Goal: Information Seeking & Learning: Learn about a topic

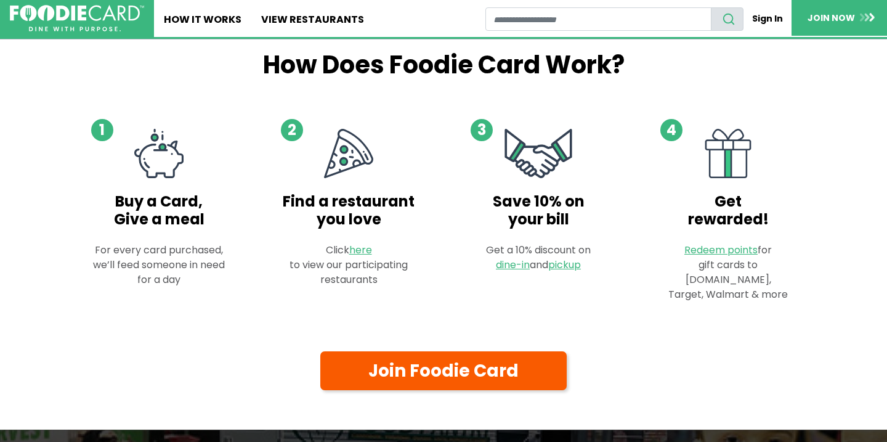
scroll to position [639, 0]
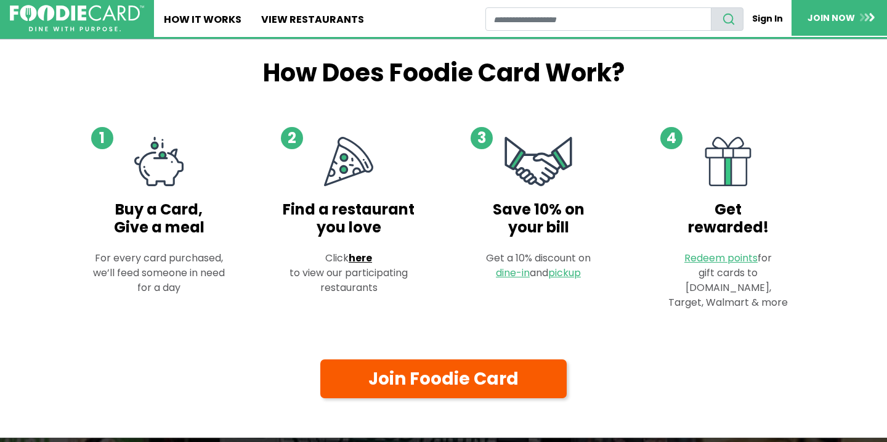
click at [369, 265] on link "here" at bounding box center [360, 258] width 23 height 14
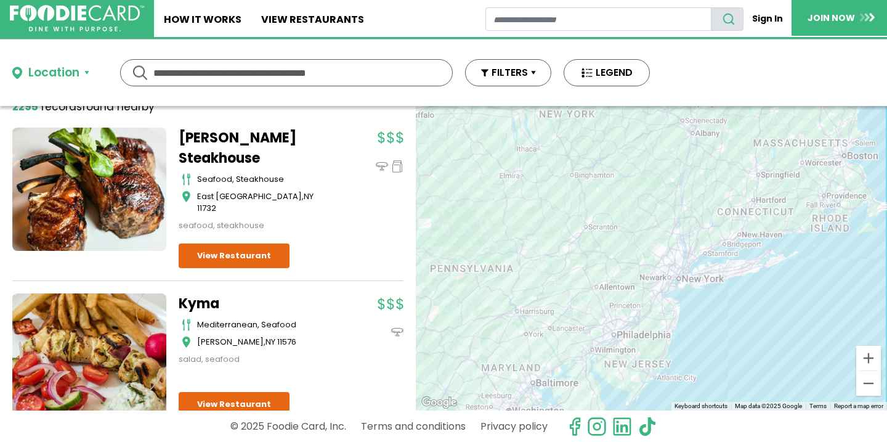
scroll to position [87, 0]
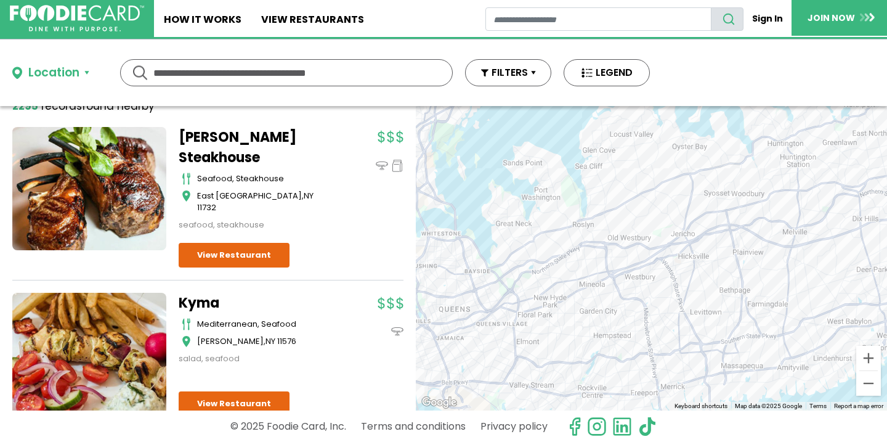
drag, startPoint x: 471, startPoint y: 309, endPoint x: 570, endPoint y: 283, distance: 102.9
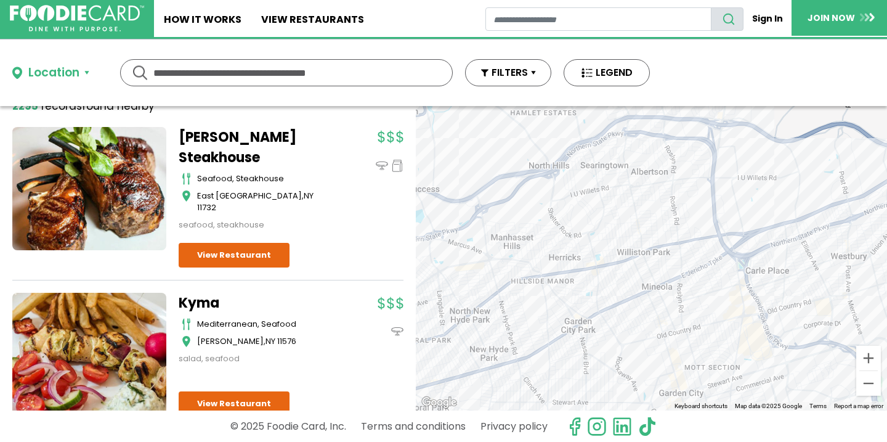
click at [553, 302] on div at bounding box center [651, 258] width 471 height 304
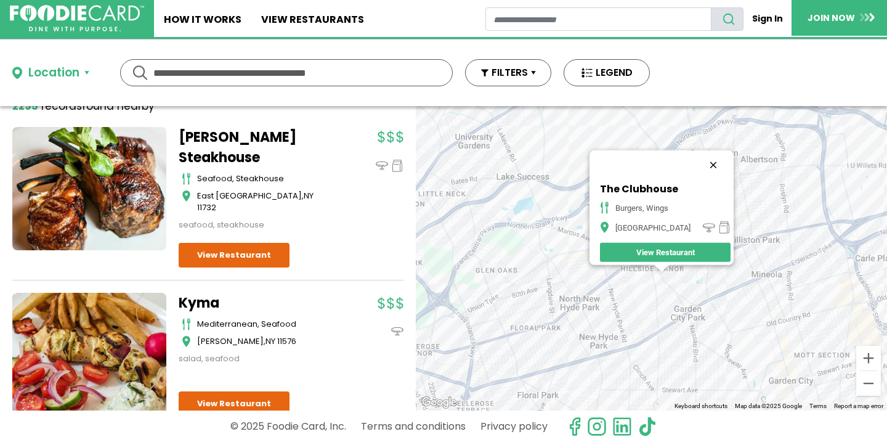
click at [708, 155] on button "Close" at bounding box center [713, 165] width 30 height 30
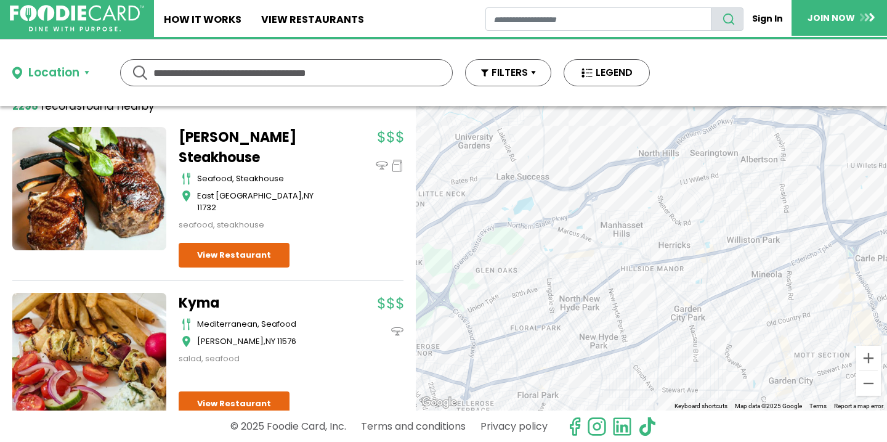
click at [625, 289] on div at bounding box center [651, 258] width 471 height 304
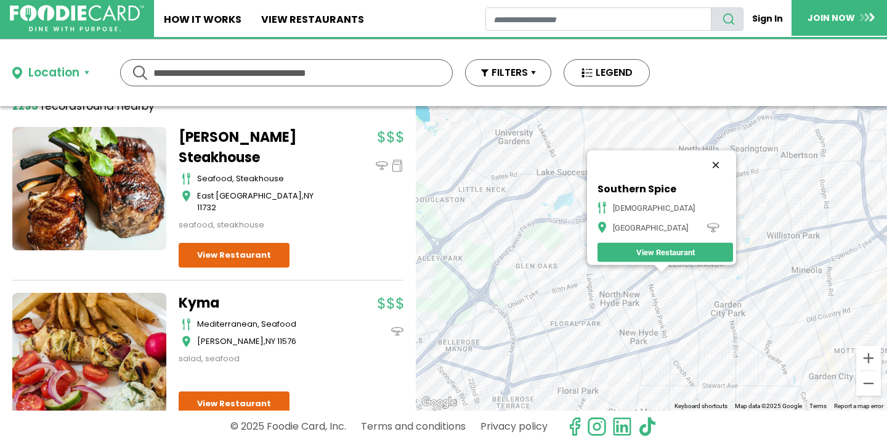
click at [710, 158] on button "Close" at bounding box center [716, 165] width 30 height 30
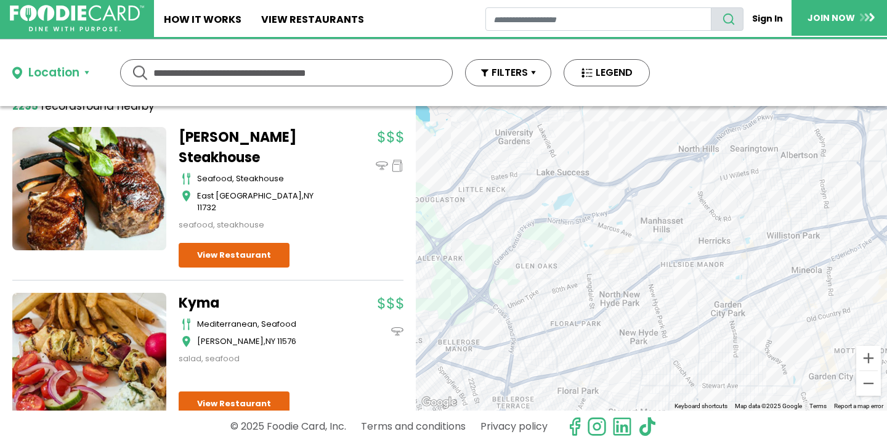
click at [641, 259] on div at bounding box center [651, 258] width 471 height 304
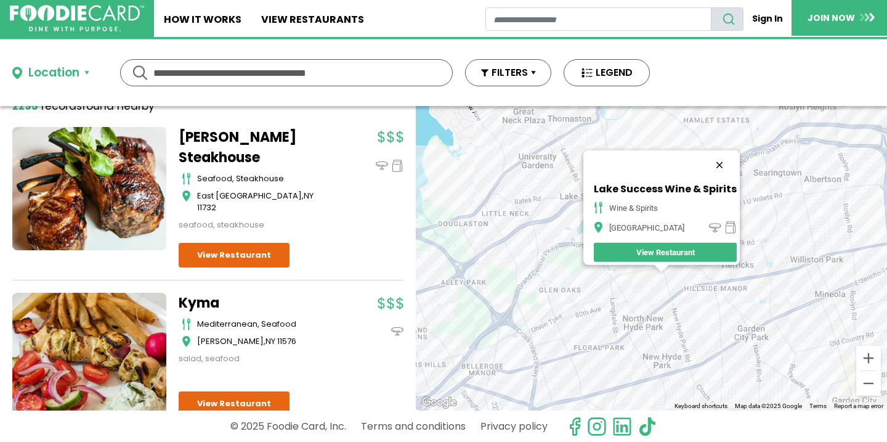
click at [726, 156] on button "Close" at bounding box center [720, 165] width 30 height 30
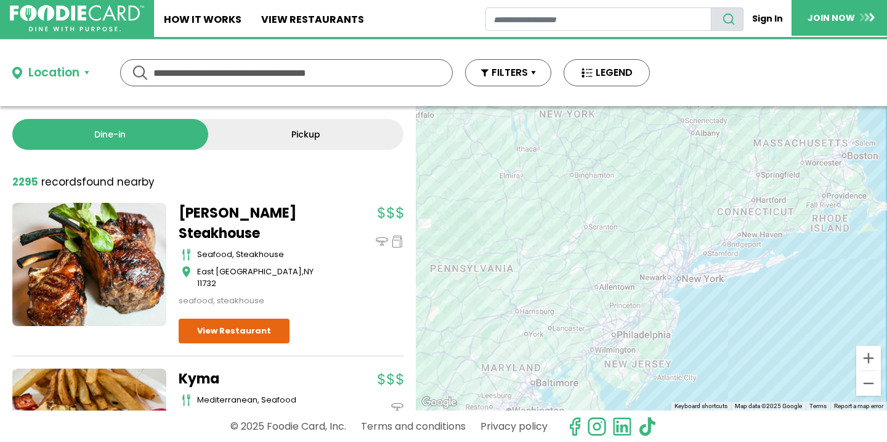
scroll to position [0, 0]
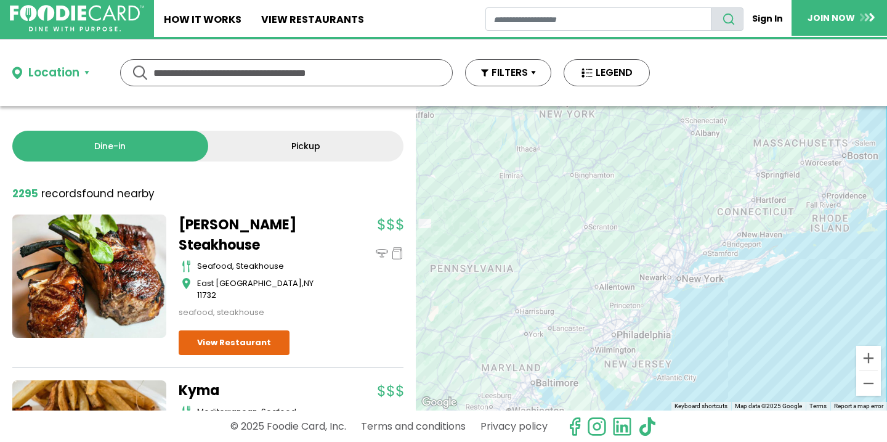
click at [331, 145] on link "Pickup" at bounding box center [306, 146] width 196 height 31
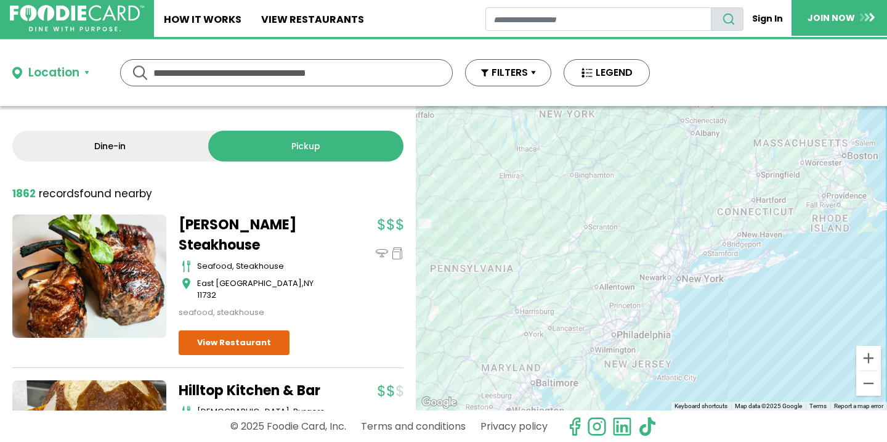
click at [81, 73] on button "Location" at bounding box center [50, 73] width 77 height 18
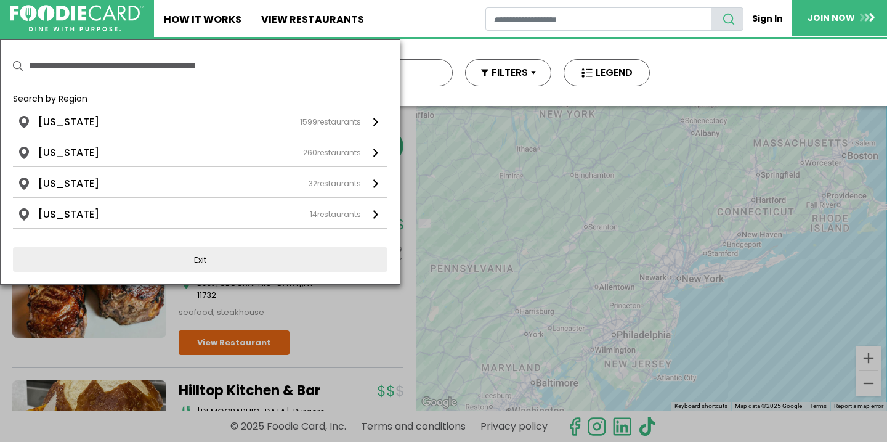
click at [328, 304] on div at bounding box center [443, 221] width 887 height 442
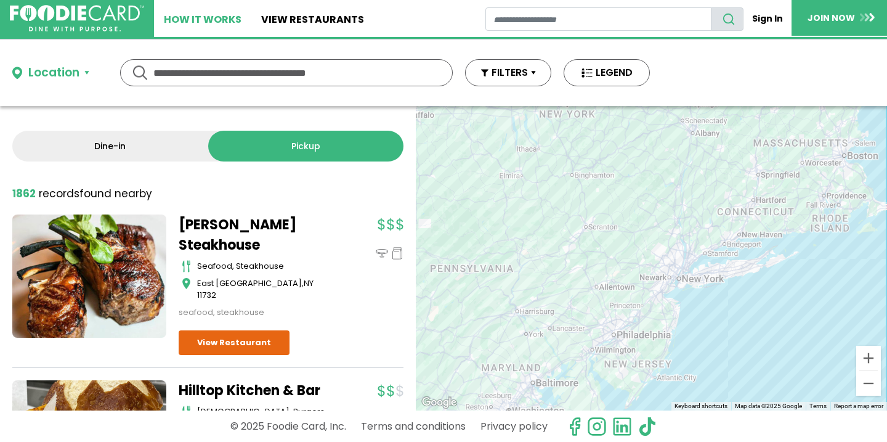
click at [211, 19] on link "How It Works" at bounding box center [202, 18] width 97 height 37
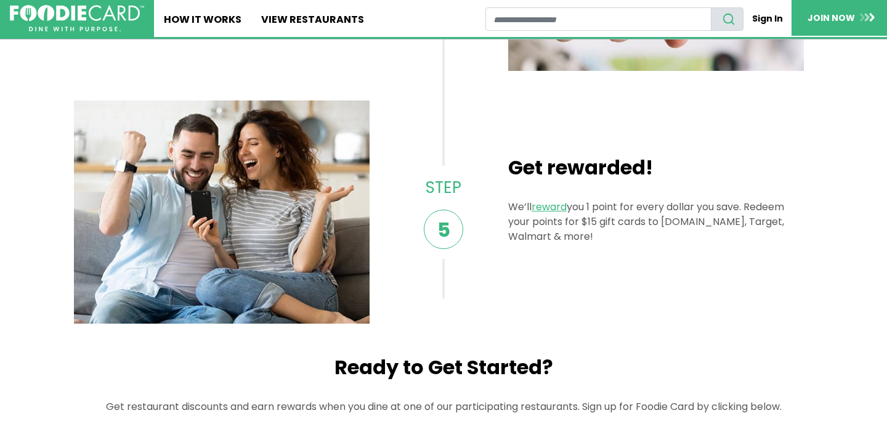
scroll to position [1027, 0]
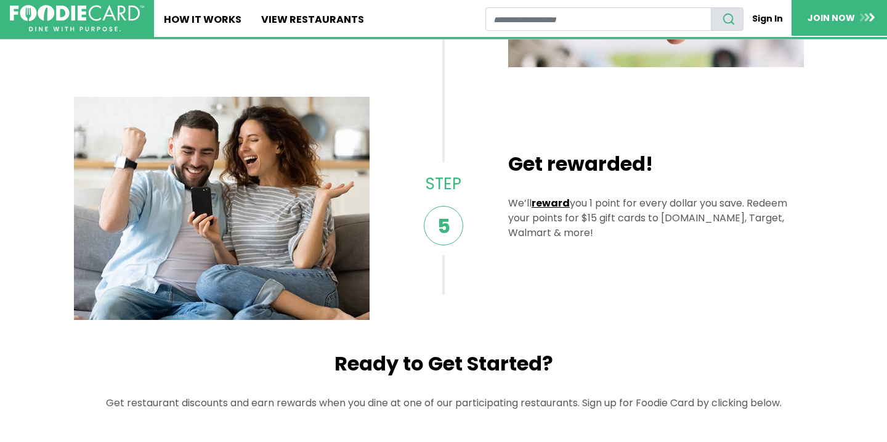
click at [545, 203] on link "reward" at bounding box center [551, 203] width 38 height 14
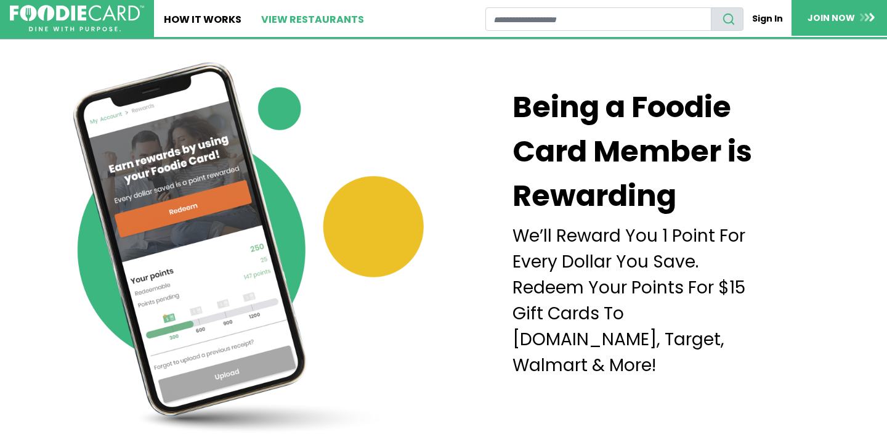
click at [330, 26] on link "View restaurants" at bounding box center [312, 18] width 123 height 37
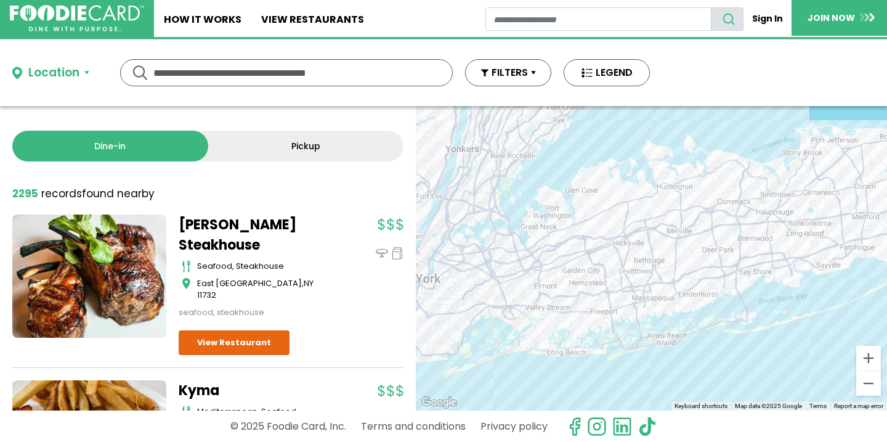
drag, startPoint x: 719, startPoint y: 188, endPoint x: 644, endPoint y: 274, distance: 114.3
click at [644, 274] on div at bounding box center [651, 258] width 471 height 304
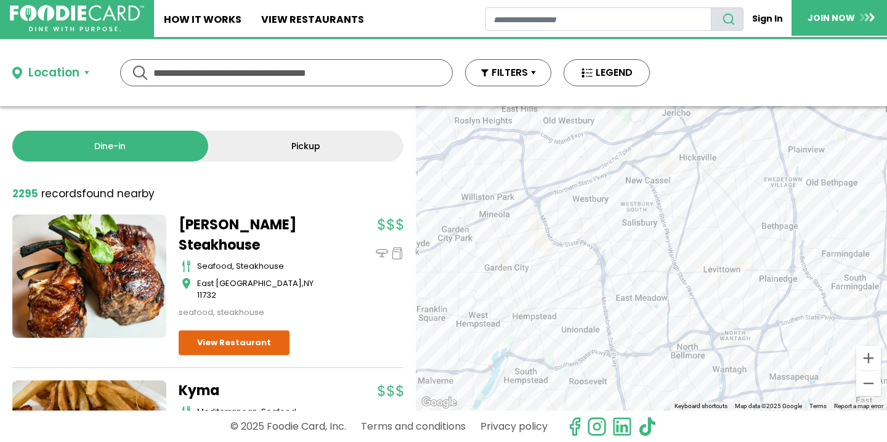
drag, startPoint x: 734, startPoint y: 187, endPoint x: 847, endPoint y: 193, distance: 113.5
click at [847, 193] on div at bounding box center [651, 258] width 471 height 304
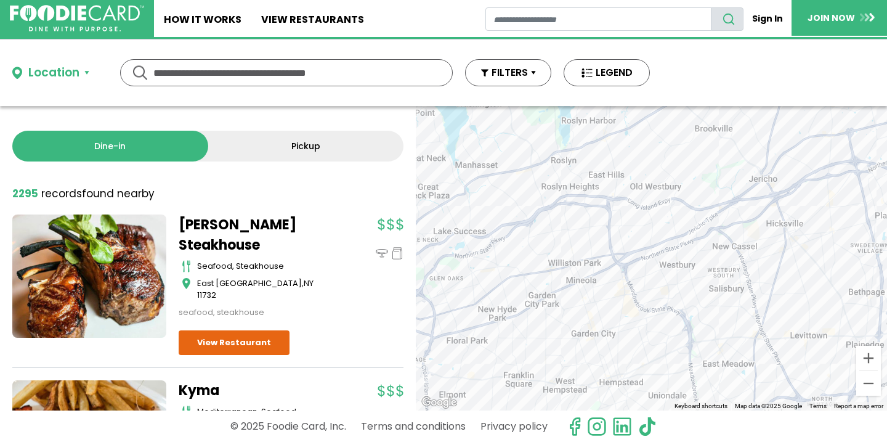
drag, startPoint x: 590, startPoint y: 179, endPoint x: 676, endPoint y: 245, distance: 108.9
click at [676, 246] on div at bounding box center [651, 258] width 471 height 304
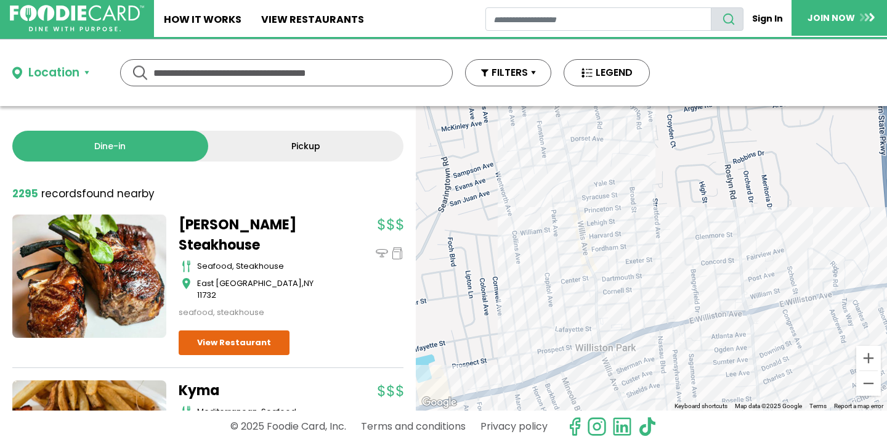
drag, startPoint x: 617, startPoint y: 213, endPoint x: 668, endPoint y: 250, distance: 63.6
click at [668, 250] on div at bounding box center [651, 258] width 471 height 304
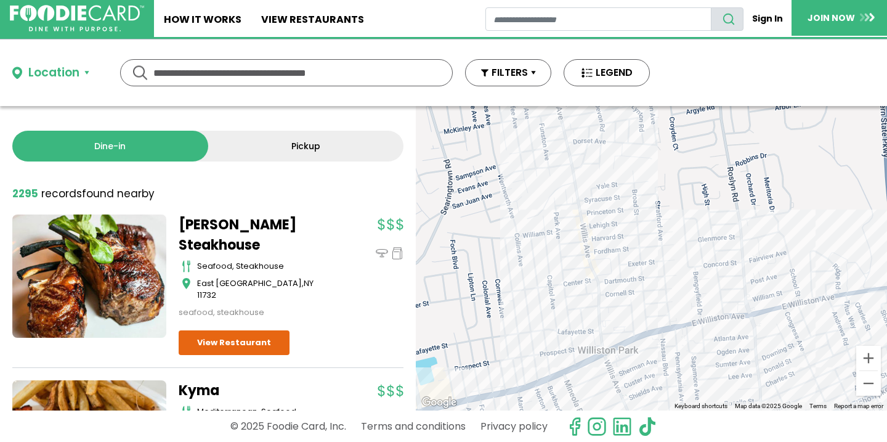
click at [611, 357] on div at bounding box center [651, 258] width 471 height 304
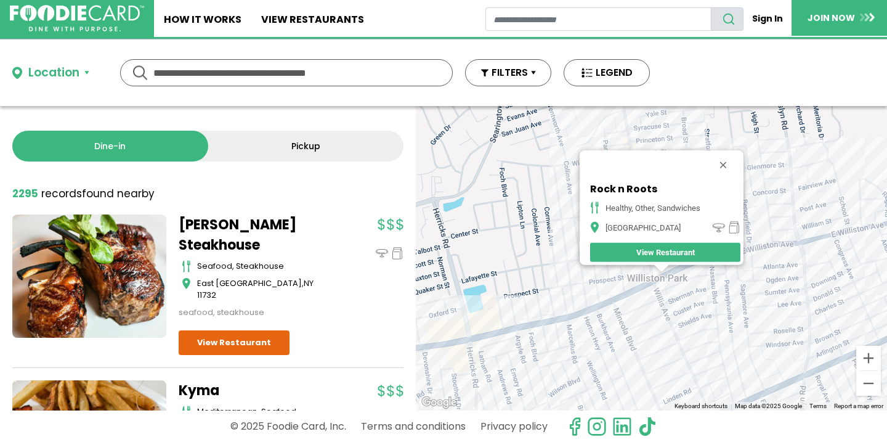
click at [696, 275] on div "Rock n Roots healthy, other, sandwiches Williston Park View Restaurant" at bounding box center [651, 258] width 471 height 304
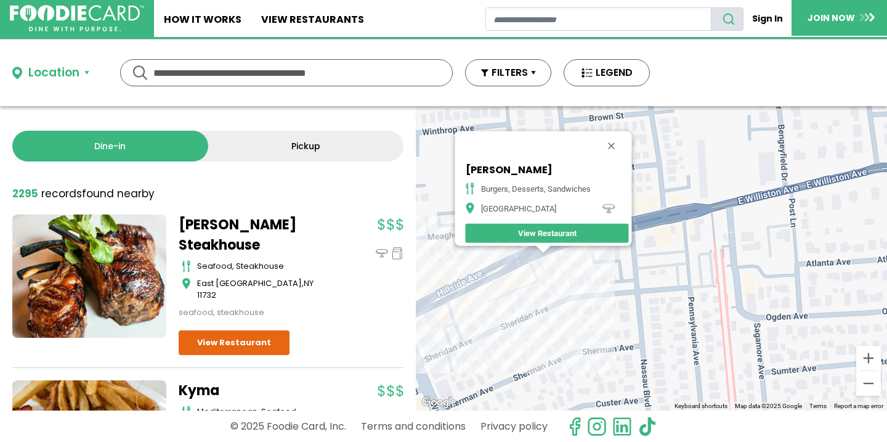
click at [556, 264] on div "Hildebrandt's burgers, desserts, sandwiches Williston Park View Restaurant" at bounding box center [651, 258] width 471 height 304
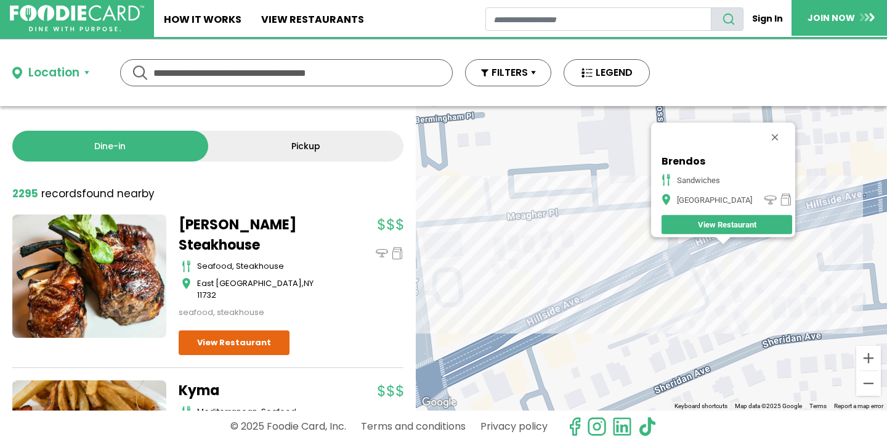
click at [742, 256] on div "Brendos sandwiches Williston Park View Restaurant" at bounding box center [651, 258] width 471 height 304
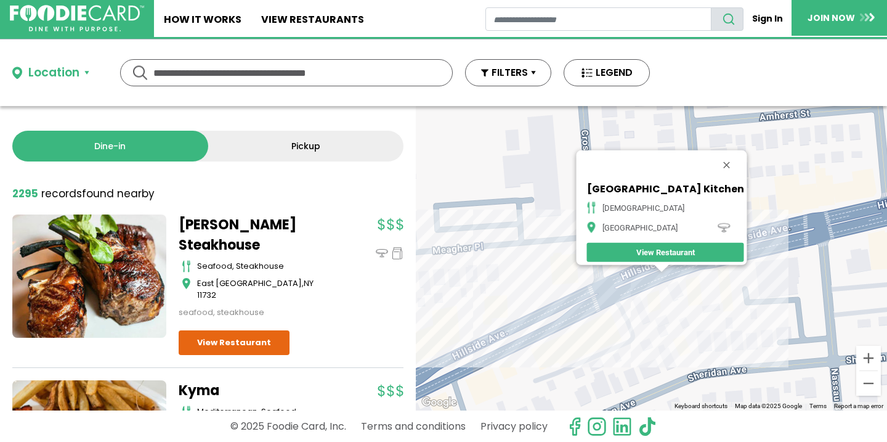
click at [681, 283] on div "Varli Indian Street Kitchen indian Williston Park View Restaurant" at bounding box center [651, 258] width 471 height 304
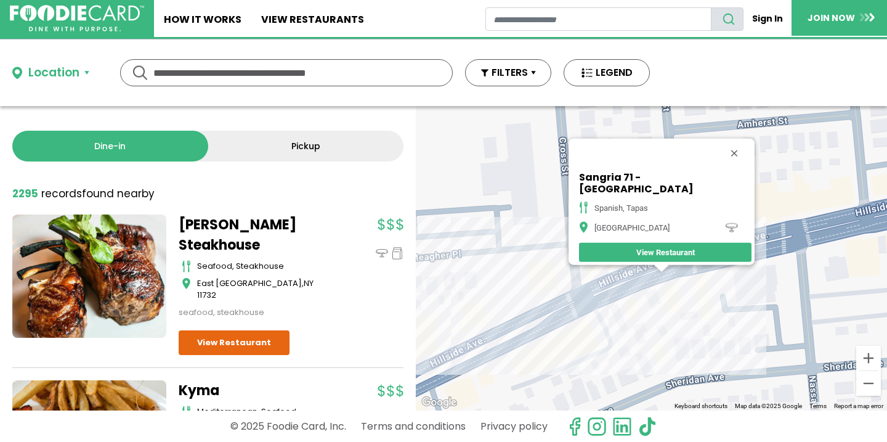
click at [676, 277] on div "Sangria 71 - Williston Park spanish, tapas Williston Park View Restaurant" at bounding box center [651, 258] width 471 height 304
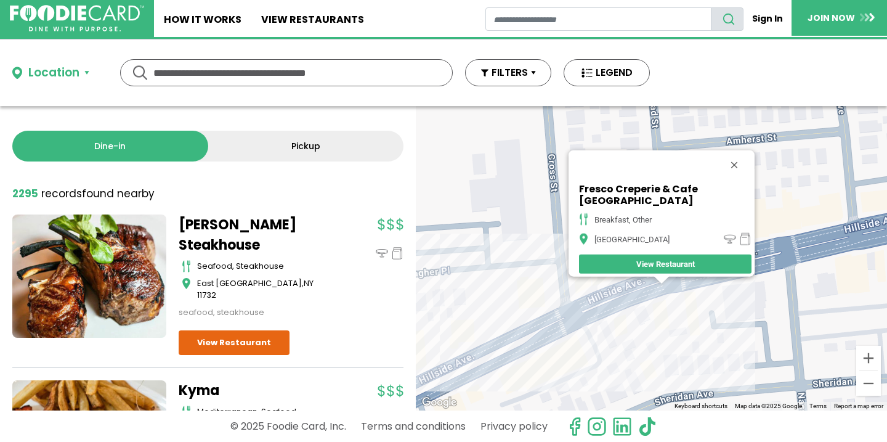
click at [652, 300] on div "Fresco Creperie & Cafe Williston Park breakfast, other Williston Park View Rest…" at bounding box center [651, 258] width 471 height 304
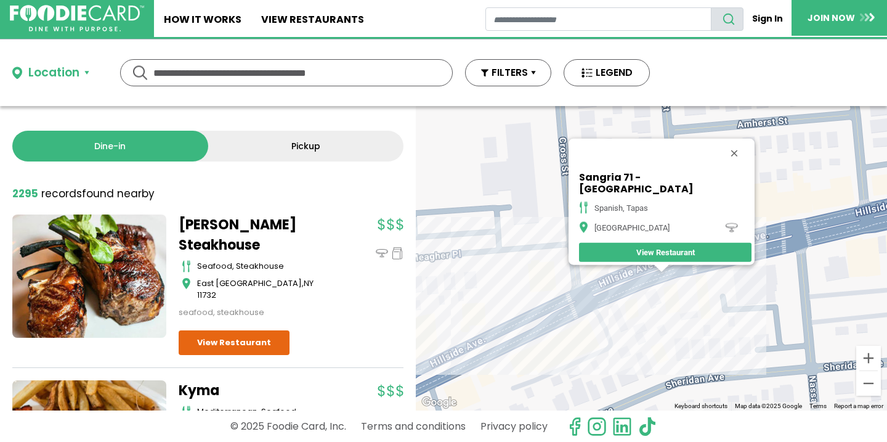
click at [653, 249] on link "View Restaurant" at bounding box center [665, 252] width 172 height 19
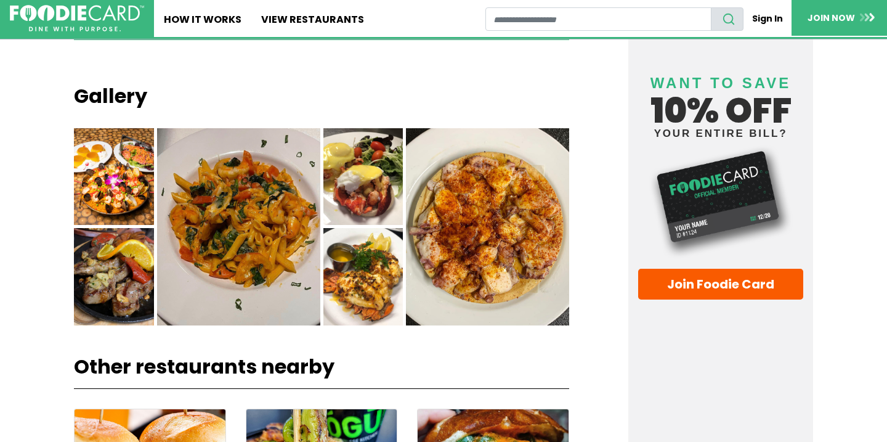
scroll to position [912, 0]
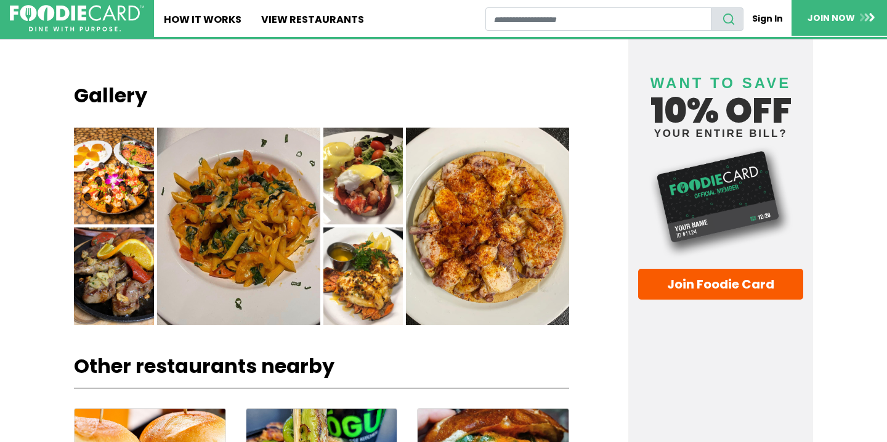
click at [380, 205] on img at bounding box center [363, 175] width 80 height 97
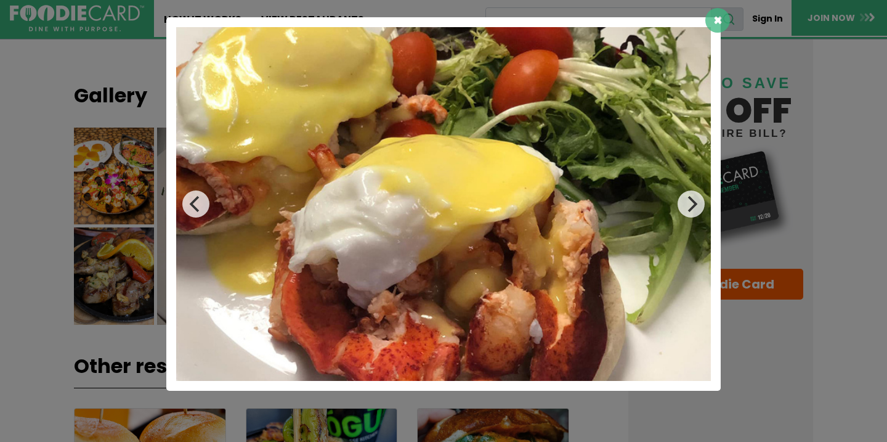
click at [718, 23] on span "×" at bounding box center [717, 20] width 9 height 20
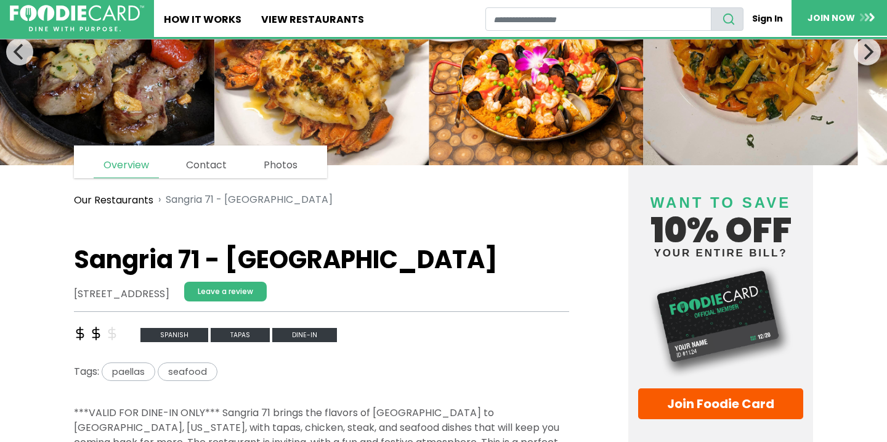
scroll to position [0, 0]
